Goal: Task Accomplishment & Management: Manage account settings

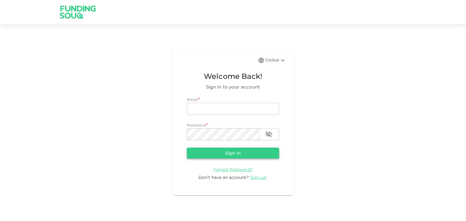
type input "[EMAIL_ADDRESS][DOMAIN_NAME]"
click at [241, 153] on button "Sign in" at bounding box center [233, 153] width 92 height 11
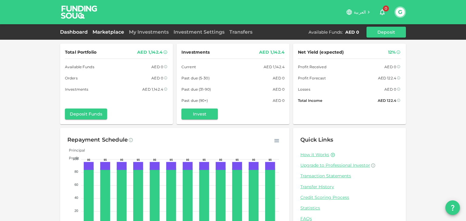
click at [109, 30] on link "Marketplace" at bounding box center [108, 32] width 36 height 6
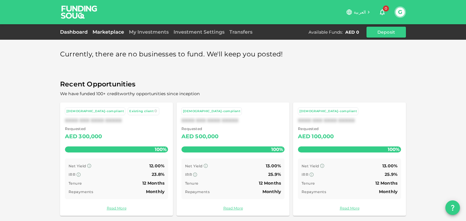
click at [82, 32] on link "Dashboard" at bounding box center [75, 32] width 30 height 6
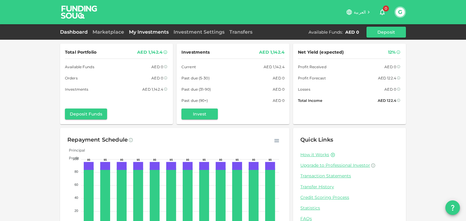
click at [143, 31] on link "My Investments" at bounding box center [149, 32] width 45 height 6
